Goal: Communication & Community: Answer question/provide support

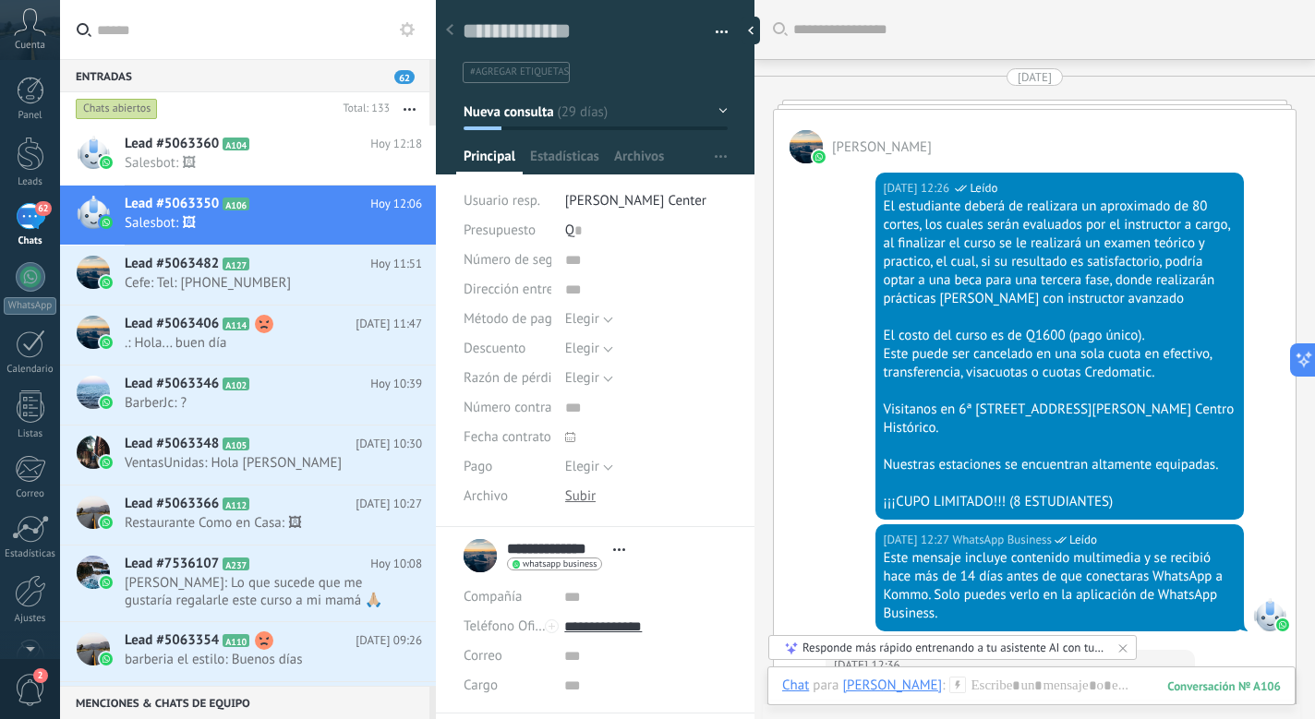
scroll to position [28, 0]
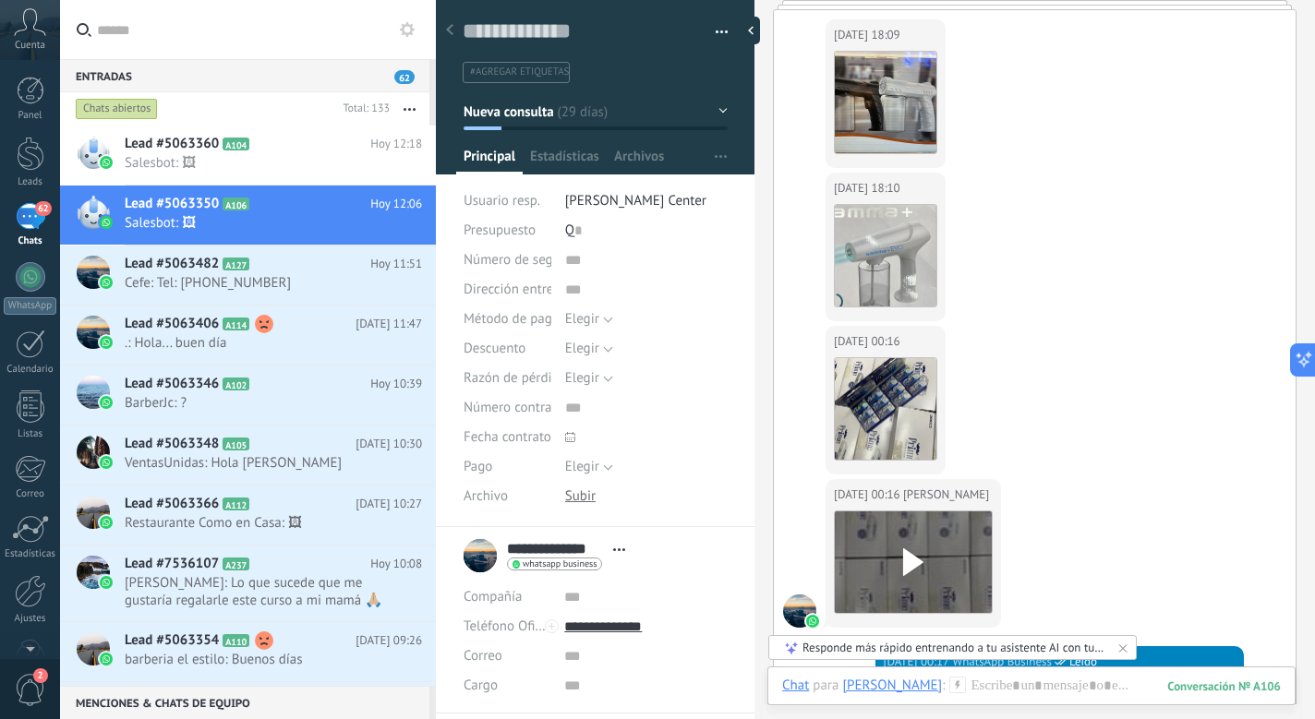
click at [215, 340] on span ".: Hola... buen día" at bounding box center [256, 343] width 262 height 18
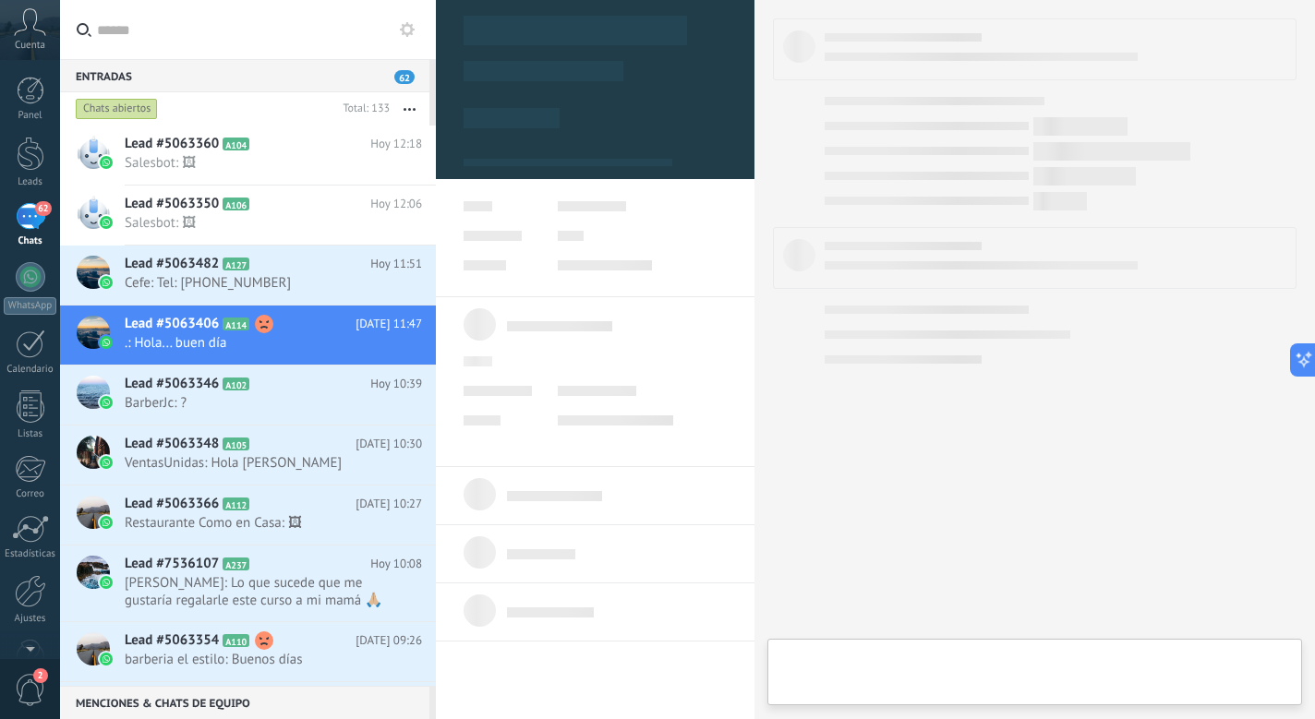
type textarea "**********"
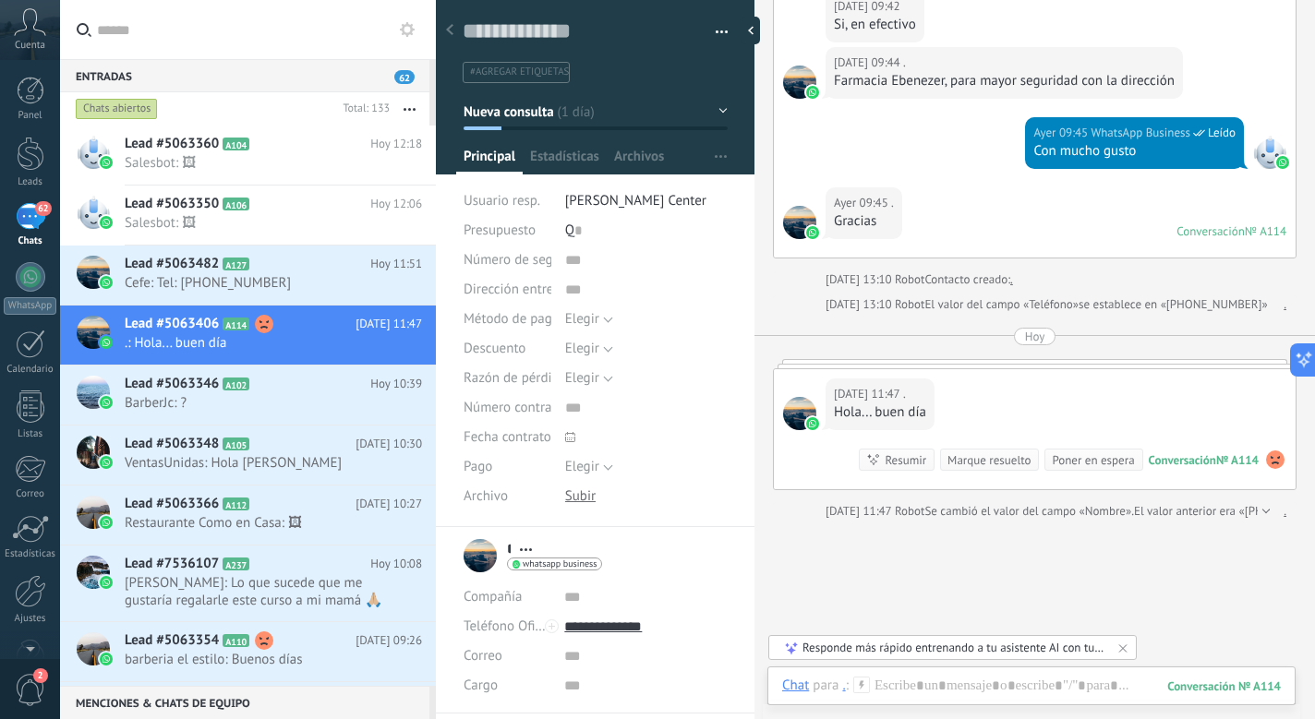
scroll to position [587, 0]
click at [925, 401] on div "[DATE] 11:47 ." at bounding box center [880, 393] width 92 height 18
click at [899, 403] on div "Hola... buen día" at bounding box center [880, 412] width 92 height 18
click at [931, 357] on div "[DATE][PERSON_NAME][DATE] 07:46 Robot Lead creado: Lead #5063406 Más 10 de 34 […" at bounding box center [1035, 0] width 524 height 1039
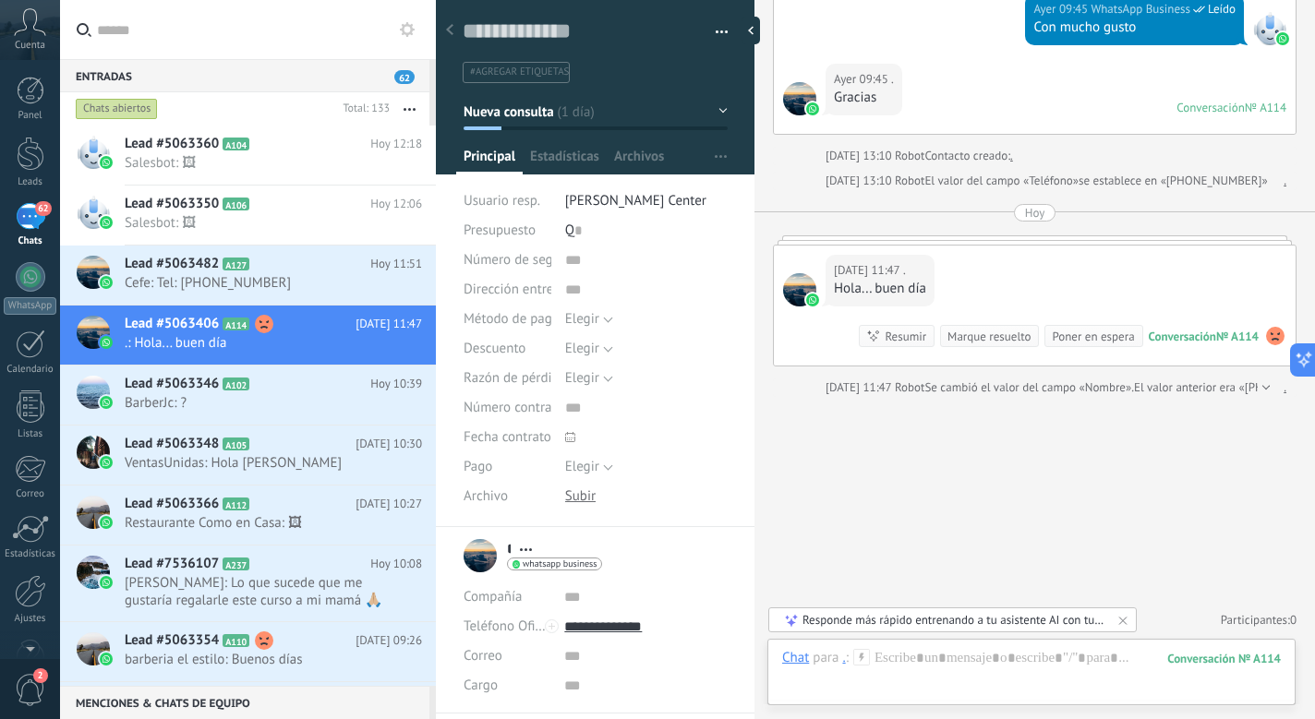
scroll to position [710, 0]
click at [1271, 335] on use at bounding box center [1275, 336] width 18 height 18
click at [1232, 338] on div "№ A114" at bounding box center [1237, 337] width 42 height 16
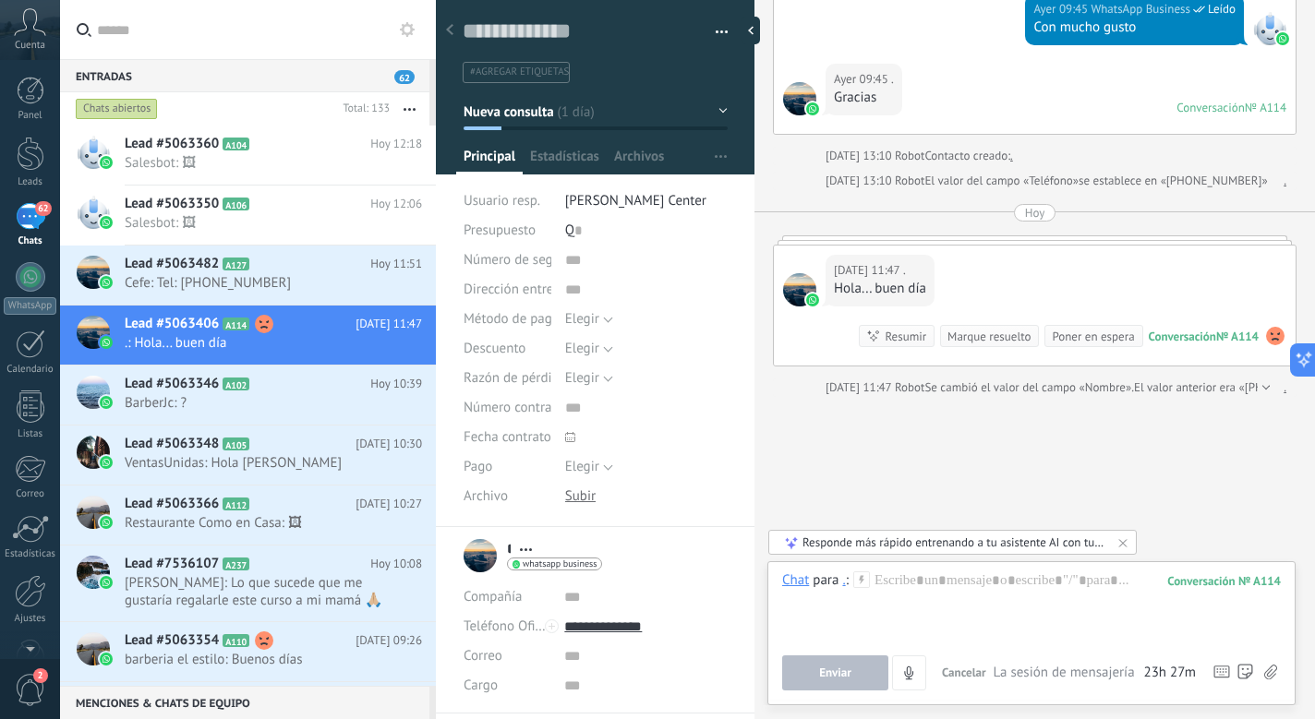
click at [1266, 335] on use at bounding box center [1275, 336] width 18 height 18
click at [1040, 445] on div "Buscar Carga más [DATE][PERSON_NAME][DATE] 07:46 Robot Lead creado: Lead #50634…" at bounding box center [1034, 5] width 561 height 1430
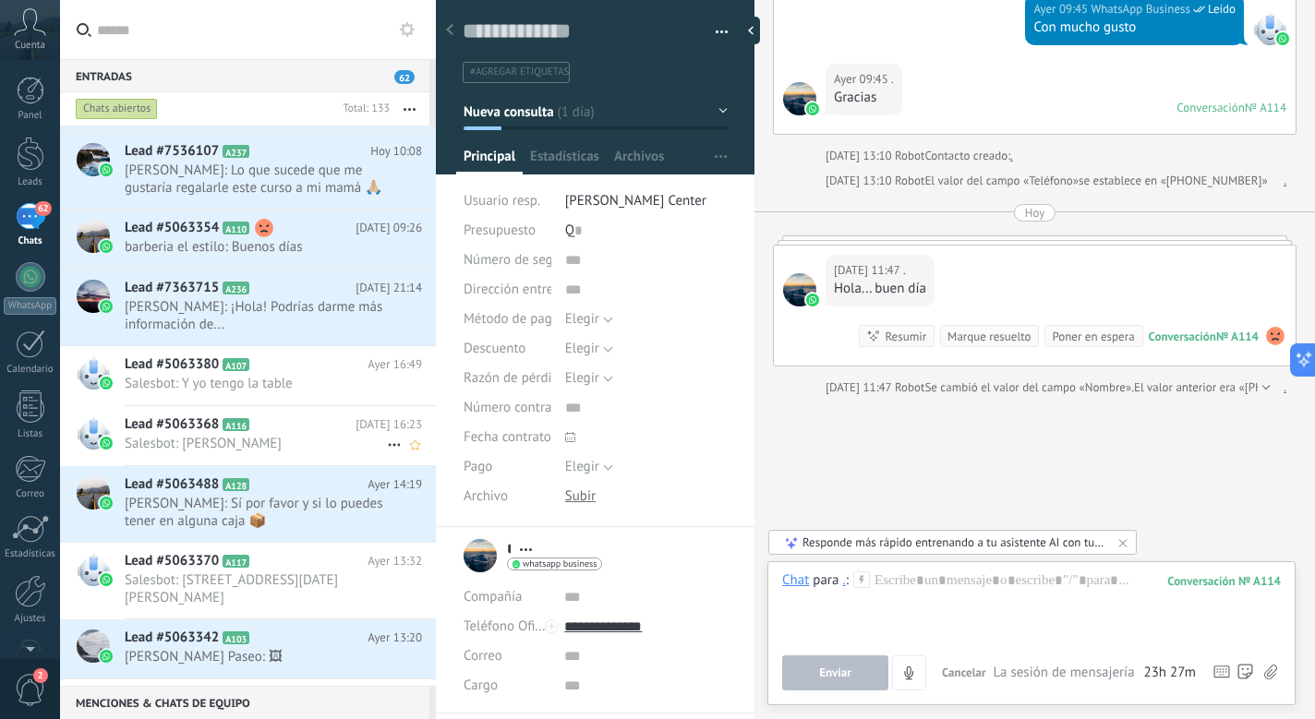
scroll to position [430, 0]
